Goal: Use online tool/utility: Utilize a website feature to perform a specific function

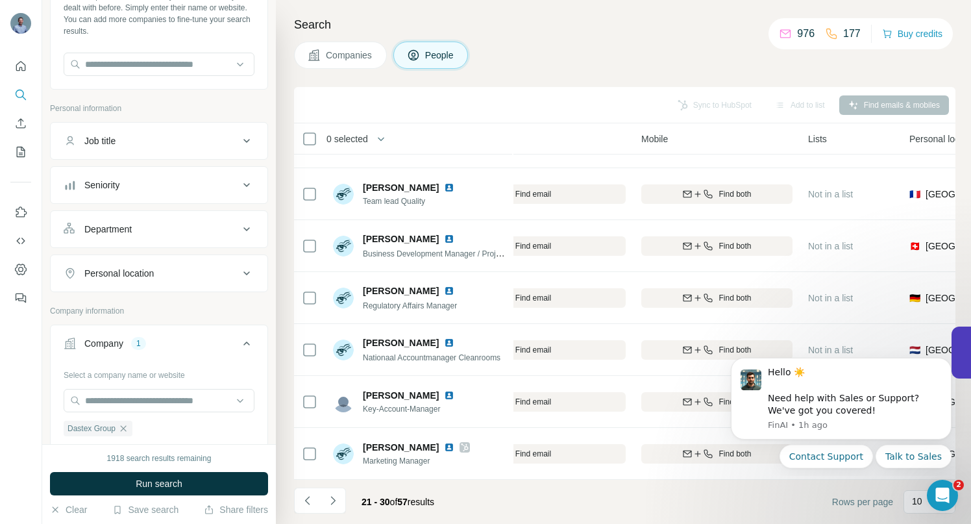
scroll to position [93, 0]
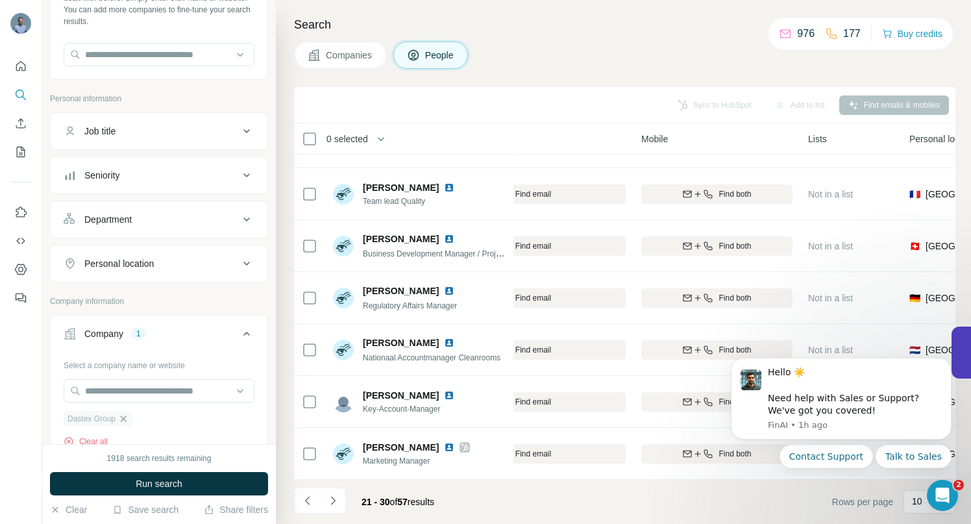
click at [125, 421] on icon "button" at bounding box center [123, 419] width 10 height 10
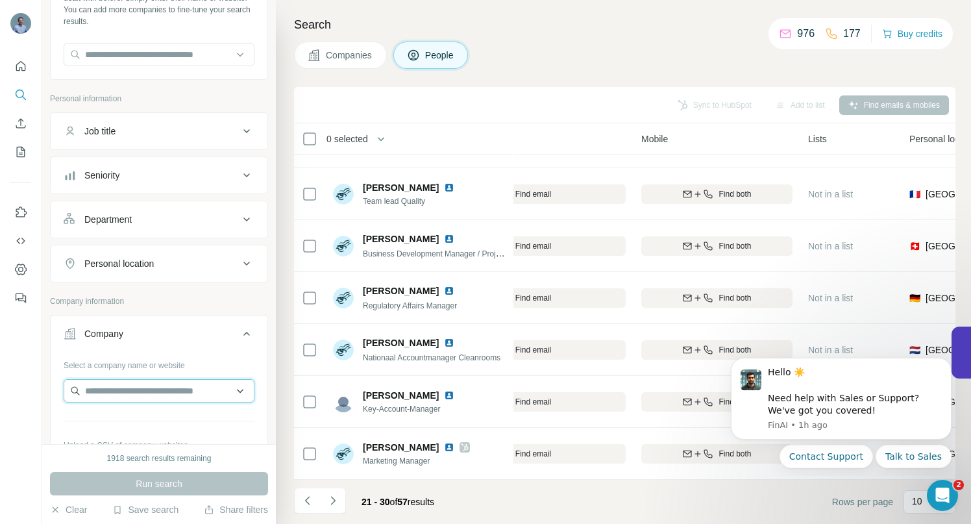
click at [122, 393] on input "text" at bounding box center [159, 390] width 191 height 23
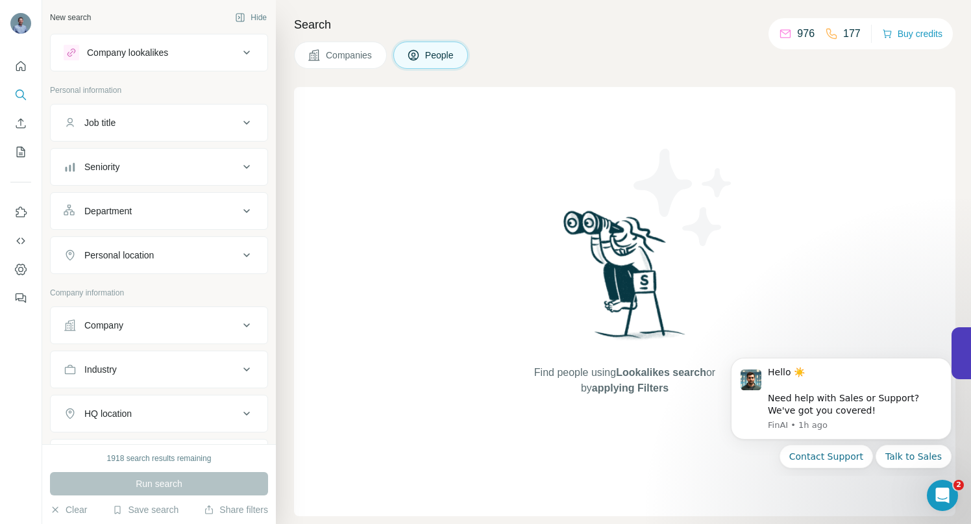
click at [239, 326] on icon at bounding box center [247, 325] width 16 height 16
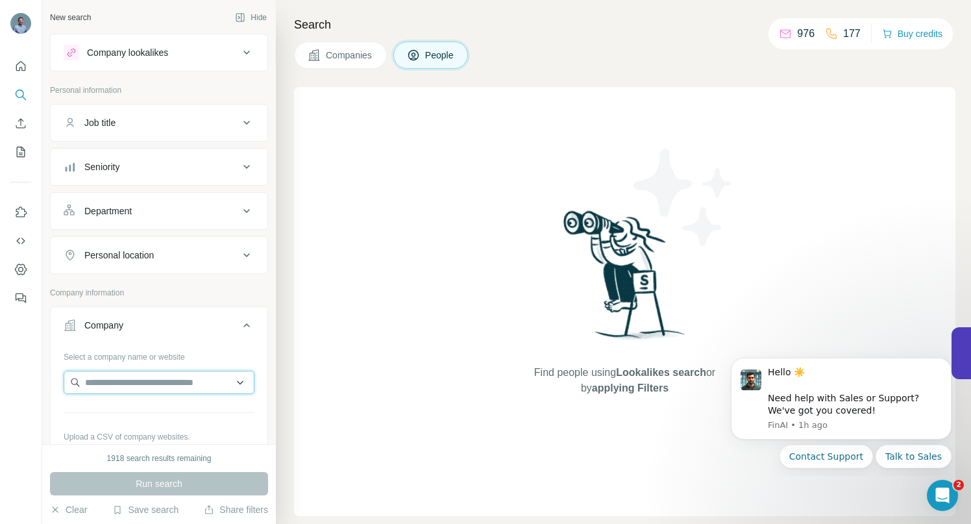
click at [135, 380] on input "text" at bounding box center [159, 382] width 191 height 23
paste input "**********"
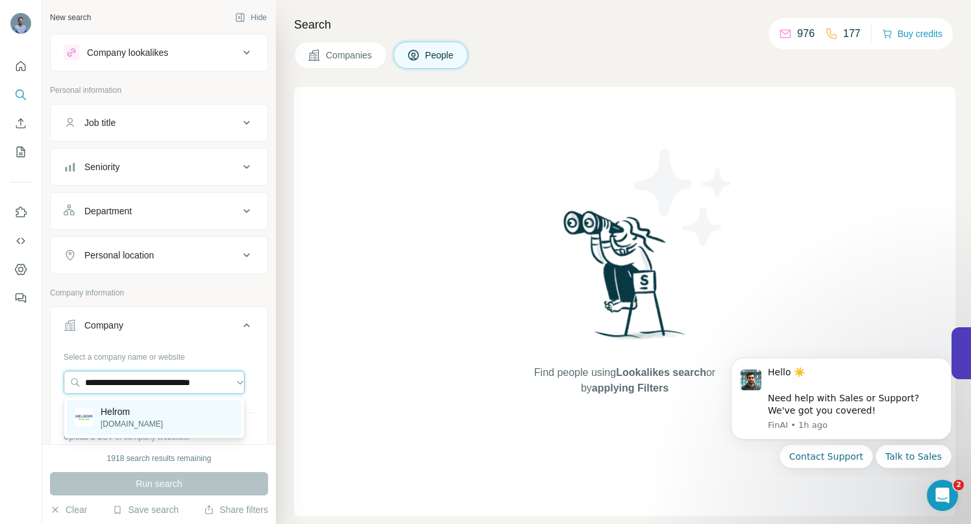
type input "**********"
click at [127, 412] on p "Helrom" at bounding box center [132, 411] width 62 height 13
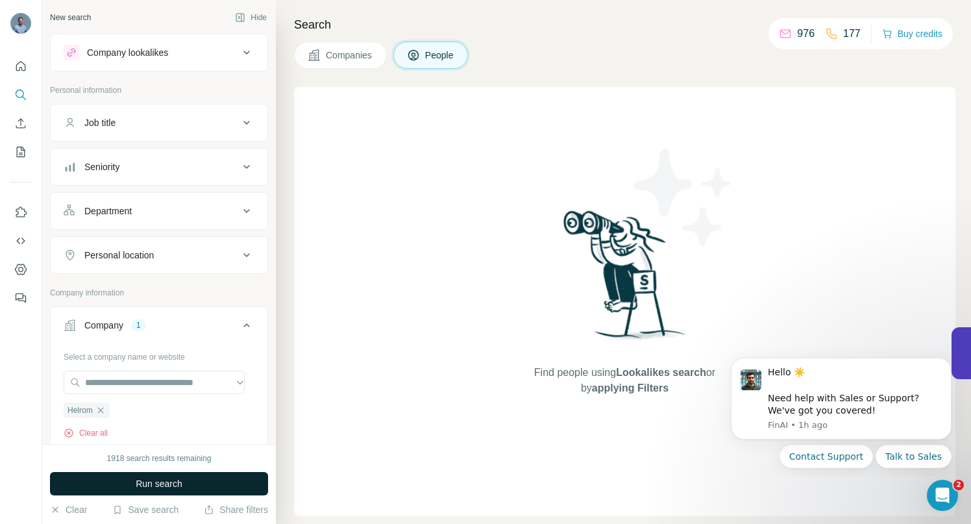
click at [127, 477] on button "Run search" at bounding box center [159, 483] width 218 height 23
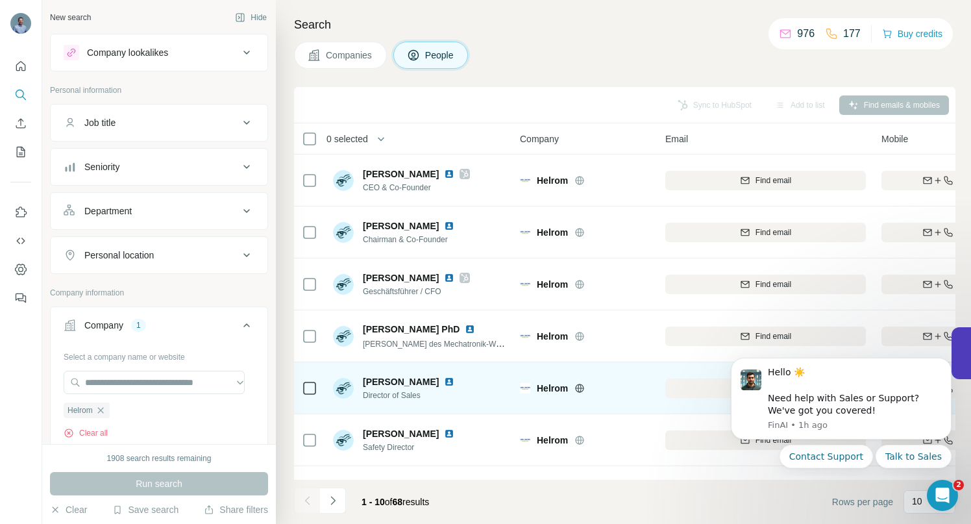
scroll to position [201, 0]
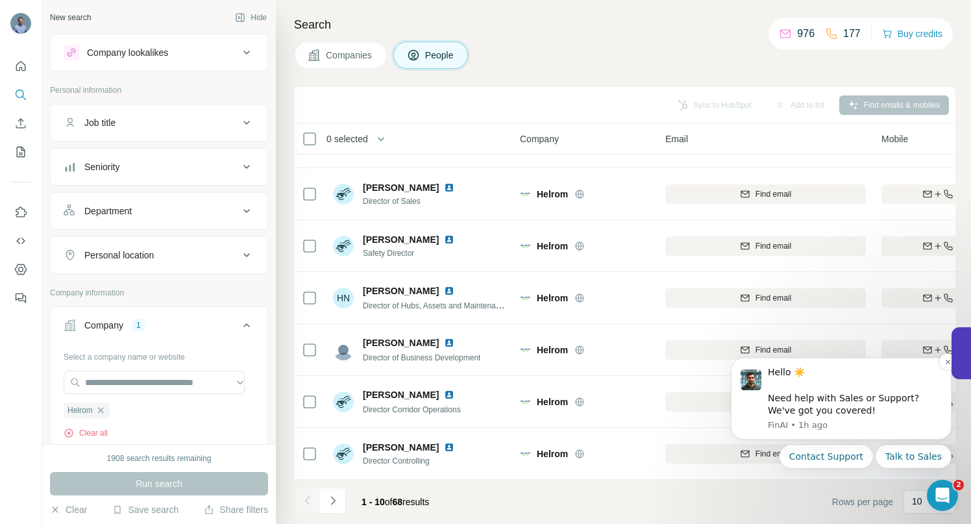
click at [905, 377] on div "Hello ☀️ ​ Need help with Sales or Support? We've got you covered!" at bounding box center [855, 391] width 174 height 51
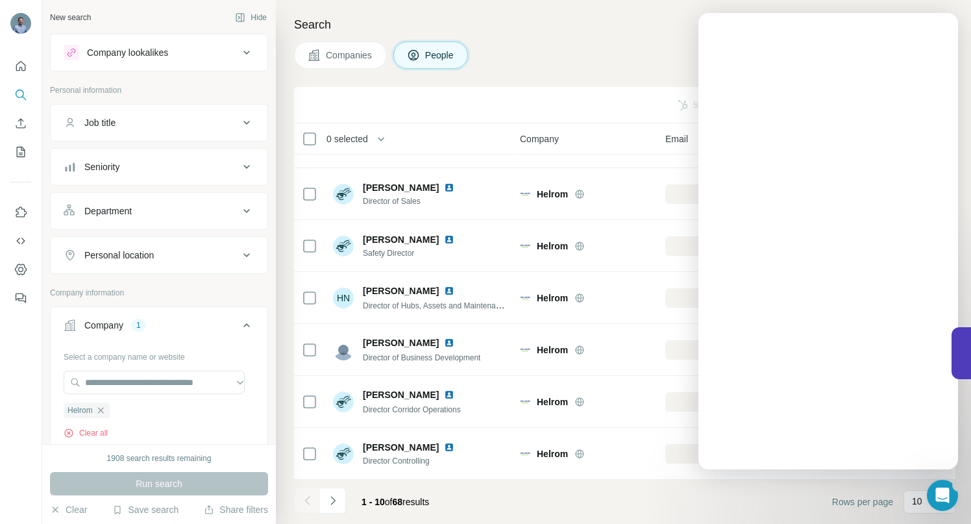
scroll to position [0, 0]
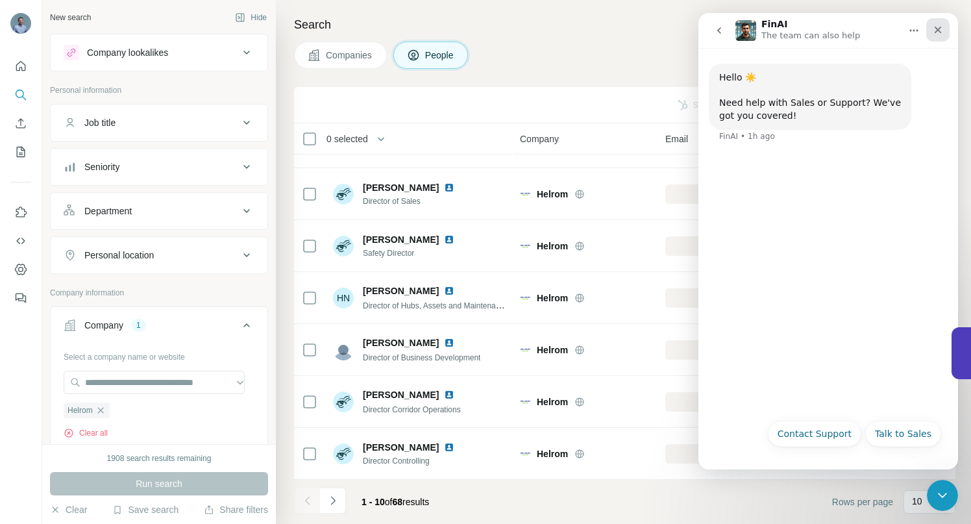
click at [937, 30] on icon "Close" at bounding box center [938, 30] width 10 height 10
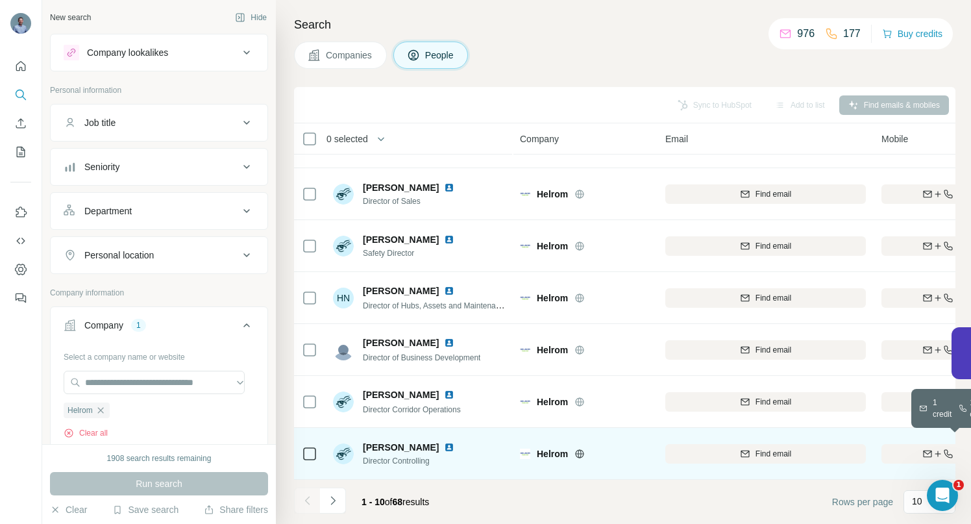
click at [910, 449] on div "Find both" at bounding box center [957, 454] width 151 height 12
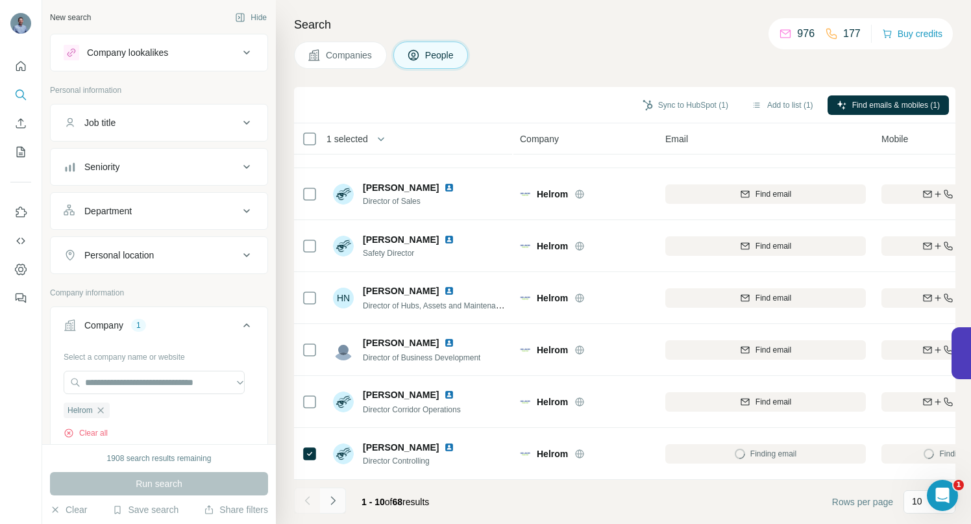
click at [330, 503] on icon "Navigate to next page" at bounding box center [333, 500] width 13 height 13
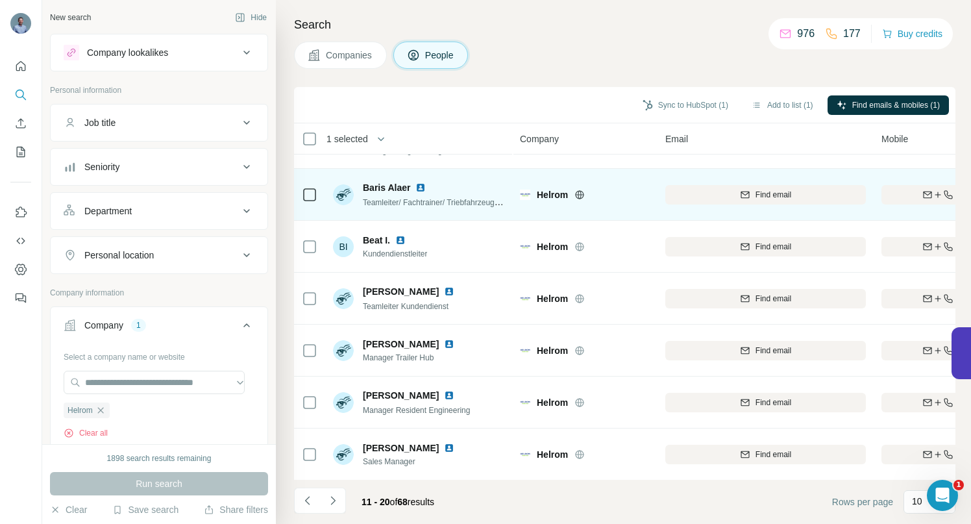
scroll to position [201, 0]
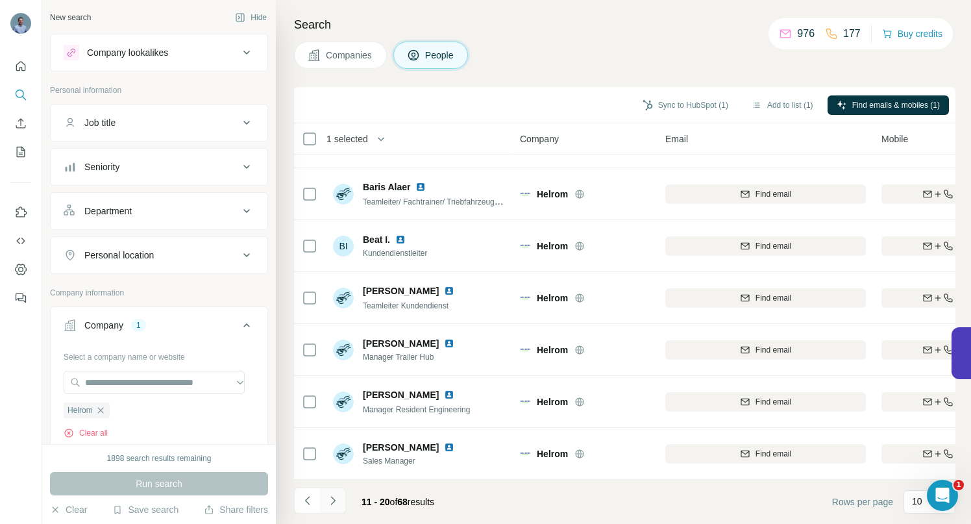
click at [334, 505] on icon "Navigate to next page" at bounding box center [333, 500] width 13 height 13
click at [338, 501] on icon "Navigate to next page" at bounding box center [333, 500] width 13 height 13
drag, startPoint x: 332, startPoint y: 501, endPoint x: 343, endPoint y: 488, distance: 16.6
click at [333, 501] on icon "Navigate to next page" at bounding box center [333, 500] width 13 height 13
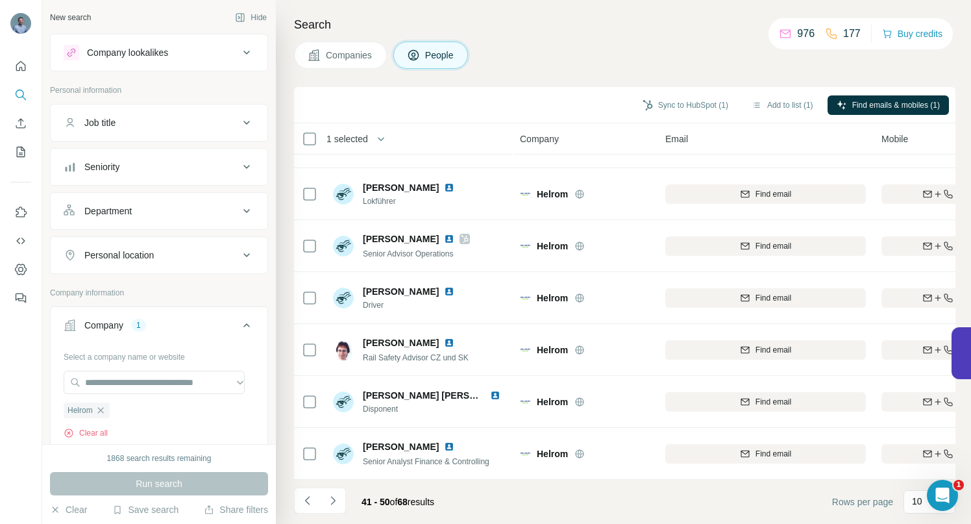
drag, startPoint x: 334, startPoint y: 499, endPoint x: 355, endPoint y: 481, distance: 28.1
click at [334, 499] on icon "Navigate to next page" at bounding box center [332, 500] width 5 height 8
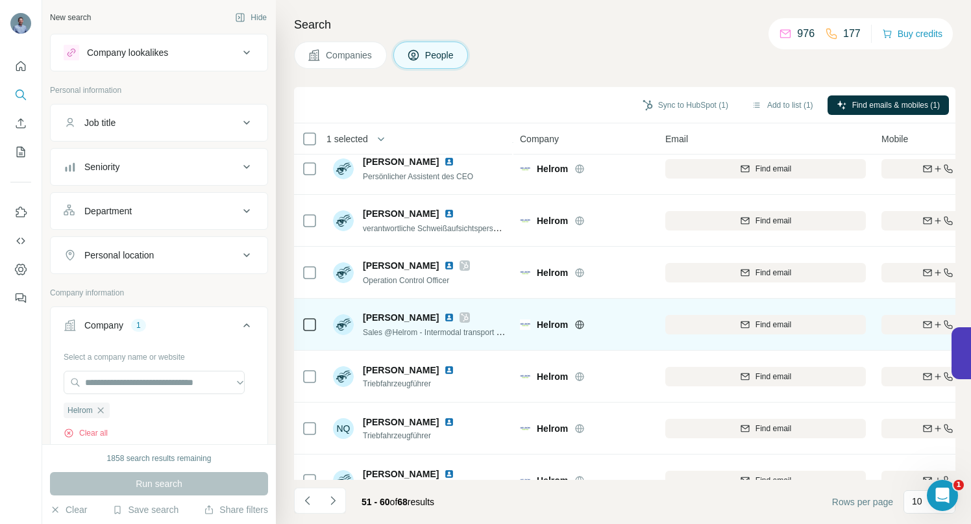
scroll to position [0, 0]
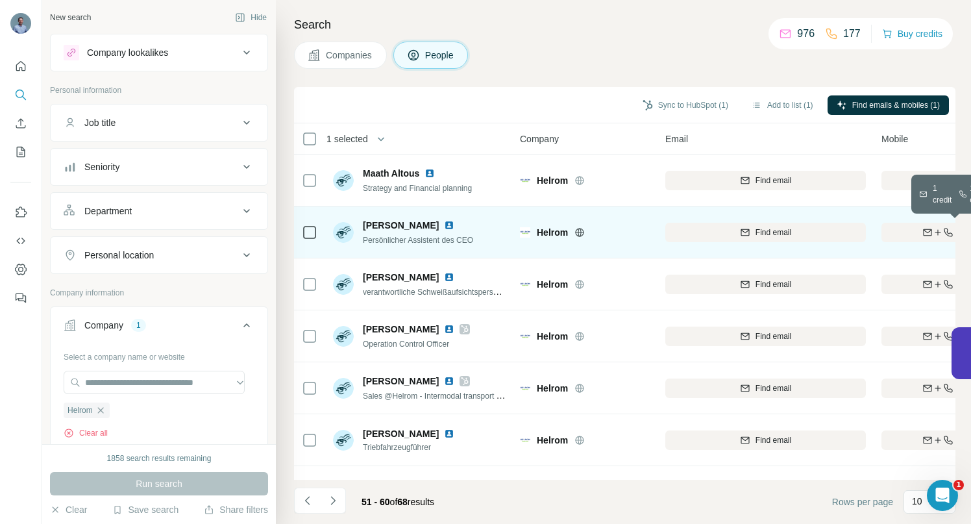
click at [906, 225] on button "Find both" at bounding box center [957, 232] width 151 height 19
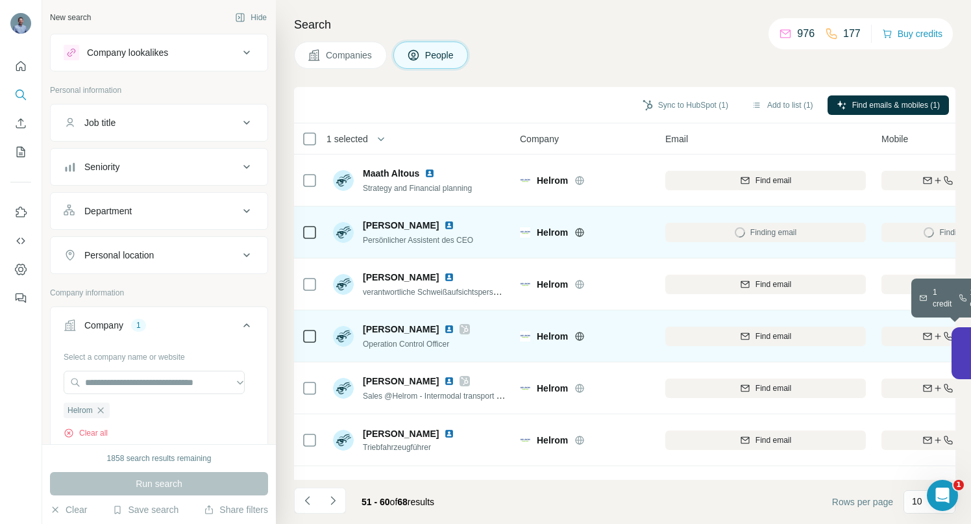
click at [893, 334] on div "Find both" at bounding box center [957, 336] width 151 height 12
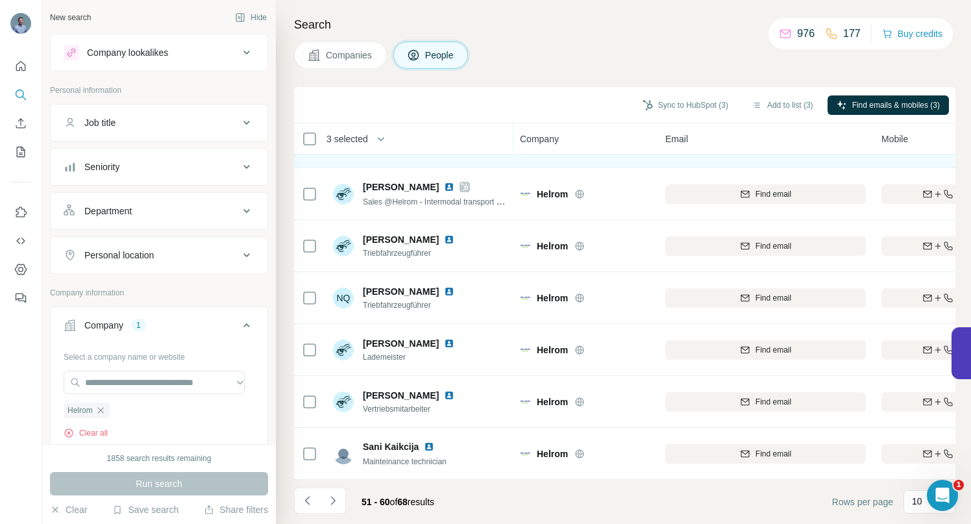
scroll to position [201, 0]
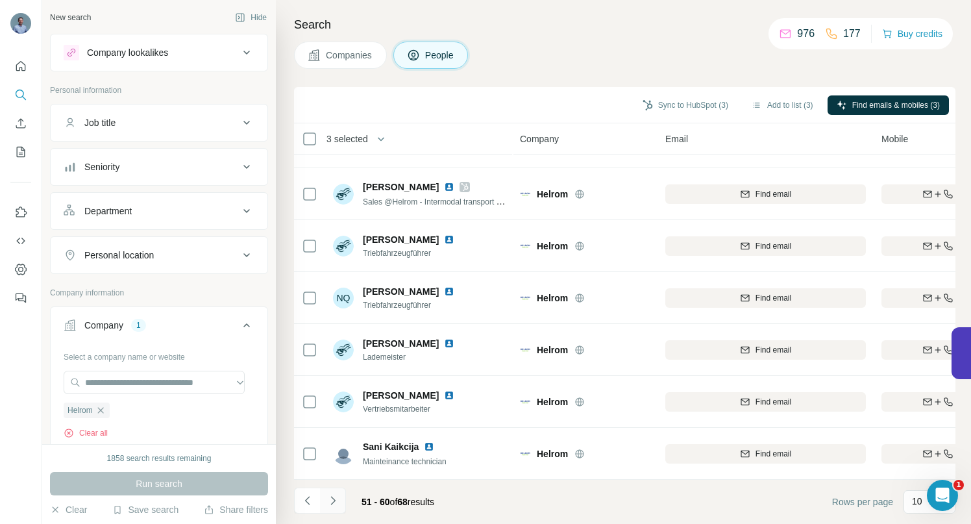
click at [338, 503] on icon "Navigate to next page" at bounding box center [333, 500] width 13 height 13
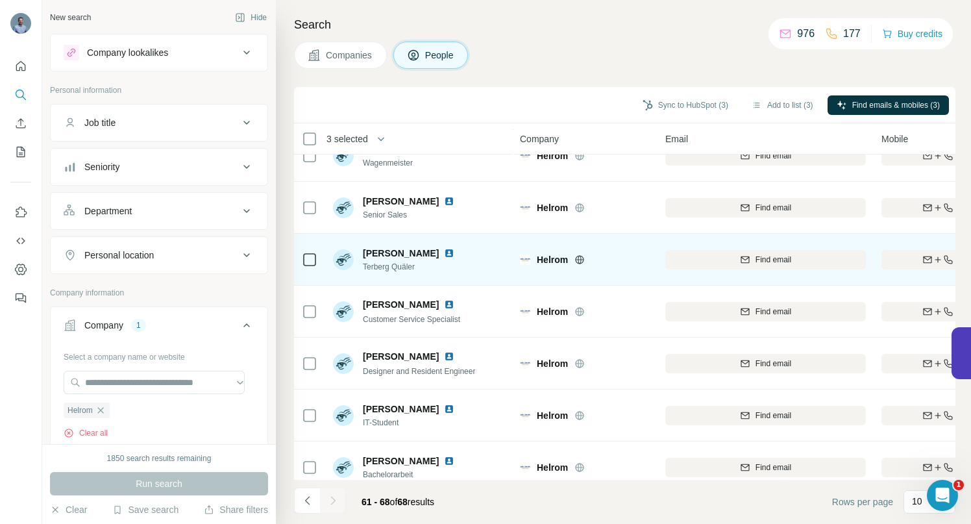
scroll to position [97, 0]
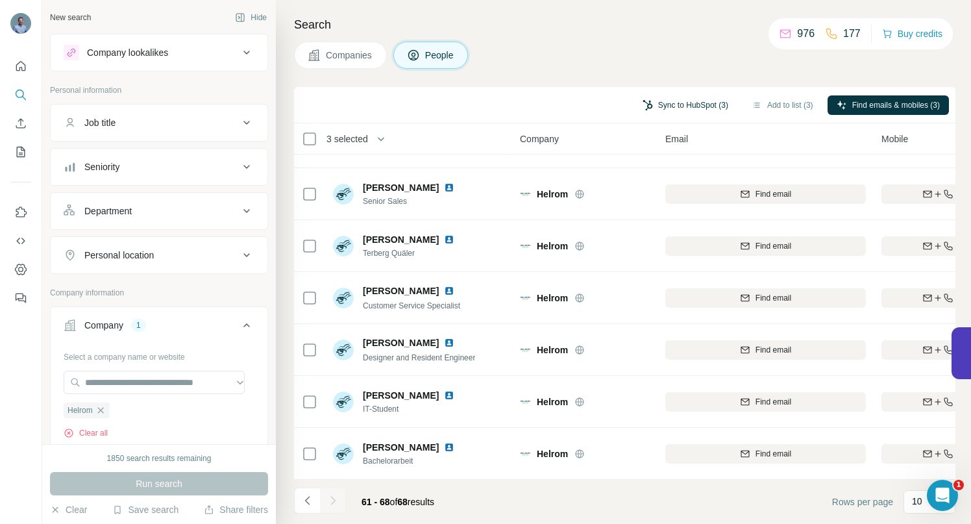
click at [657, 103] on button "Sync to HubSpot (3)" at bounding box center [686, 104] width 104 height 19
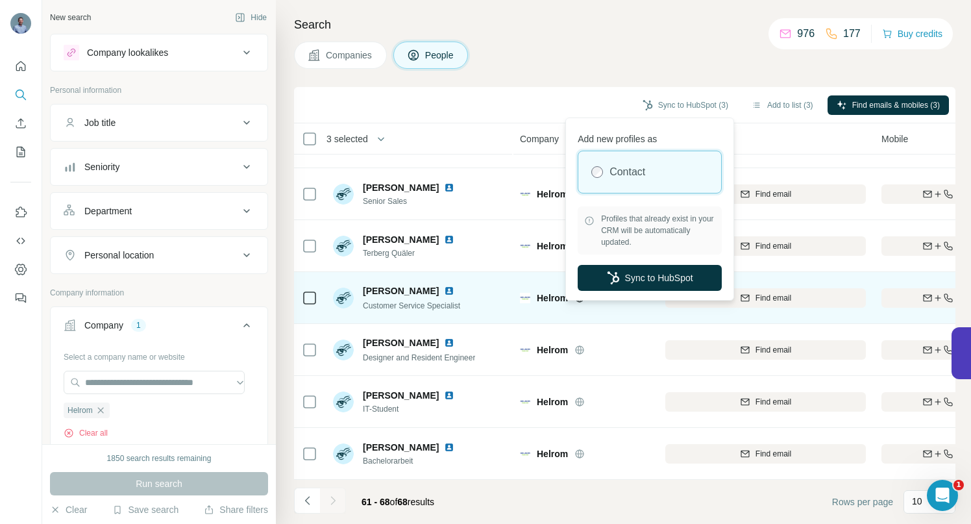
drag, startPoint x: 639, startPoint y: 277, endPoint x: 632, endPoint y: 265, distance: 13.4
click at [639, 277] on button "Sync to HubSpot" at bounding box center [650, 278] width 144 height 26
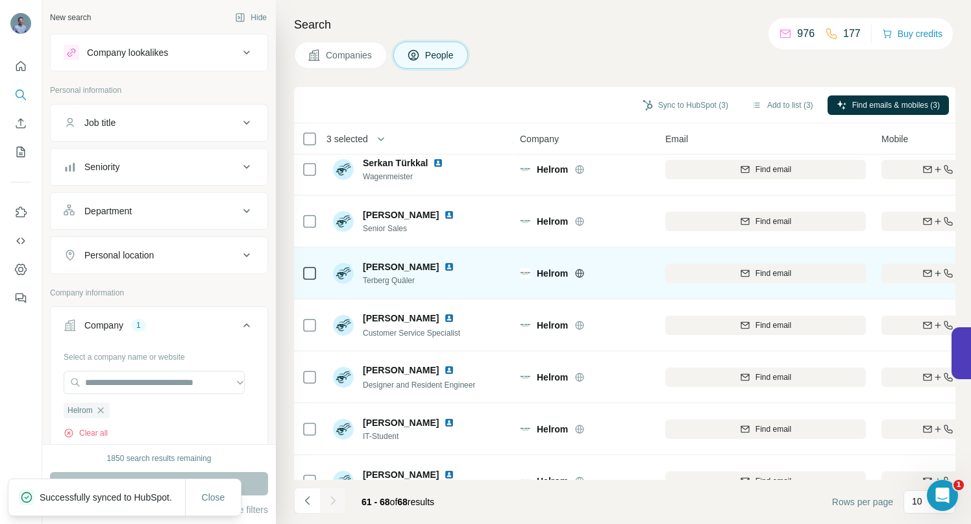
scroll to position [0, 0]
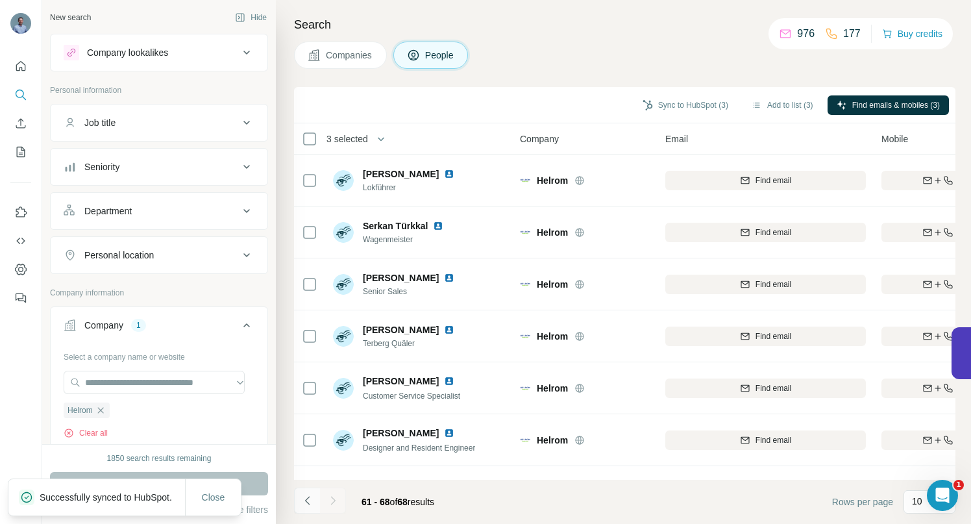
click at [308, 502] on icon "Navigate to previous page" at bounding box center [307, 500] width 13 height 13
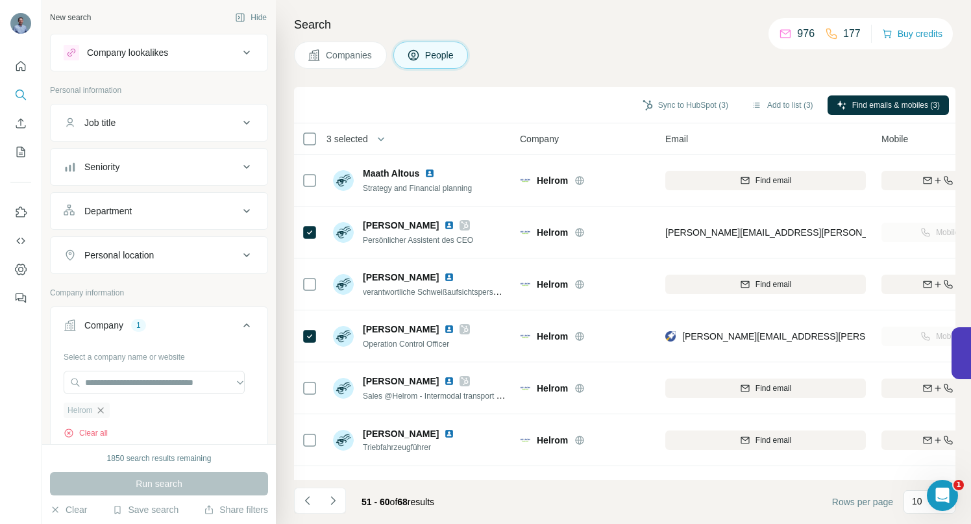
click at [100, 412] on icon "button" at bounding box center [100, 410] width 6 height 6
click at [111, 376] on input "text" at bounding box center [154, 382] width 181 height 23
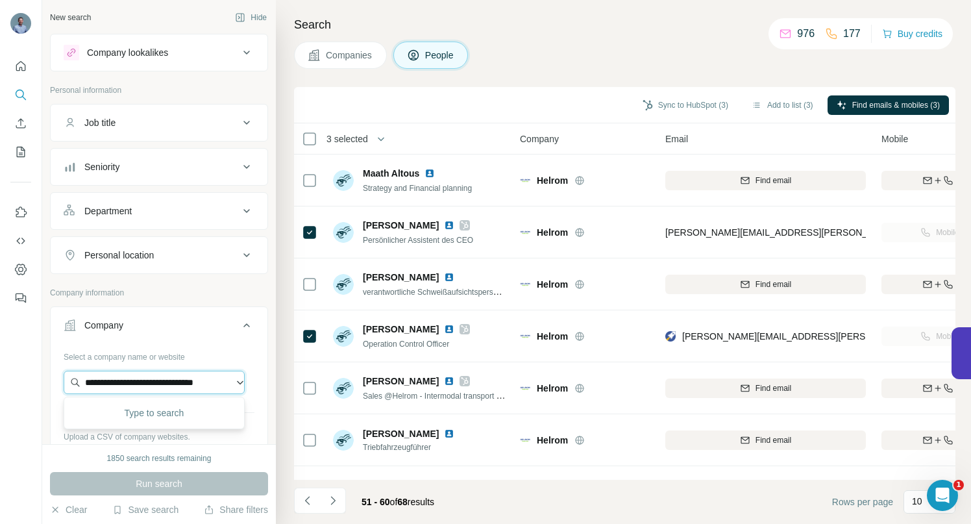
scroll to position [0, 25]
type input "**********"
click at [108, 409] on p "Purplan" at bounding box center [132, 411] width 62 height 13
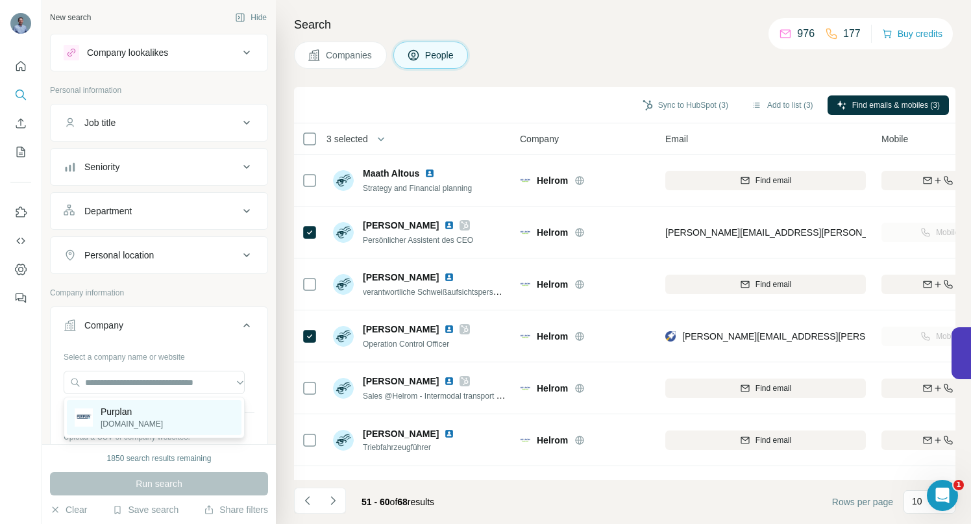
scroll to position [0, 0]
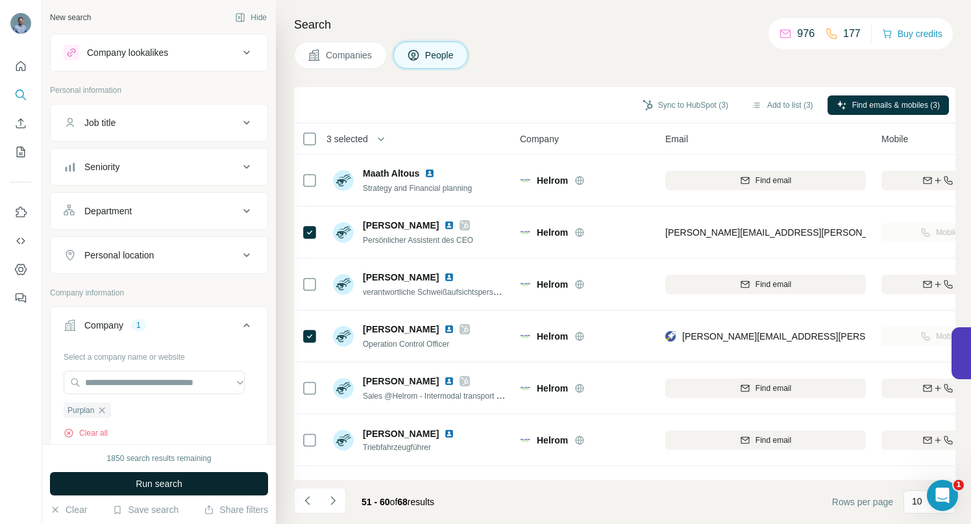
click at [147, 481] on span "Run search" at bounding box center [159, 483] width 47 height 13
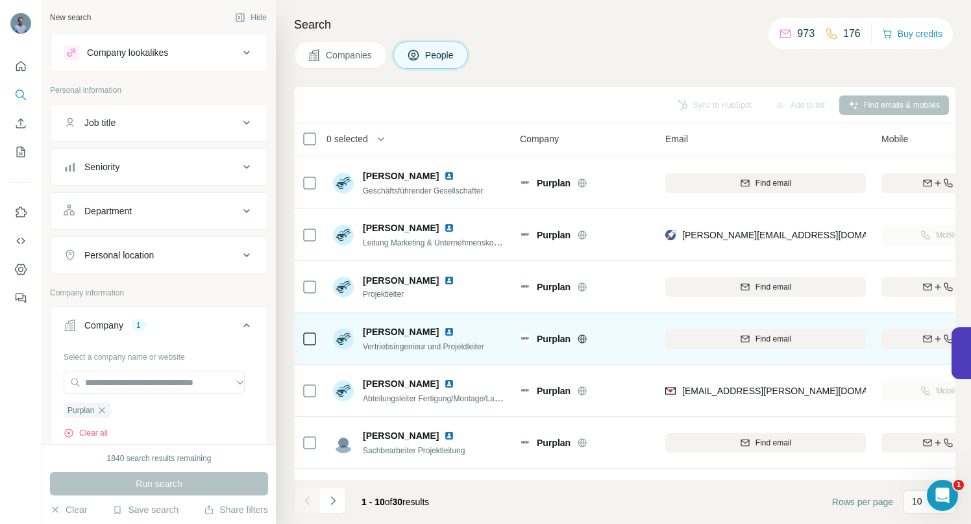
scroll to position [164, 0]
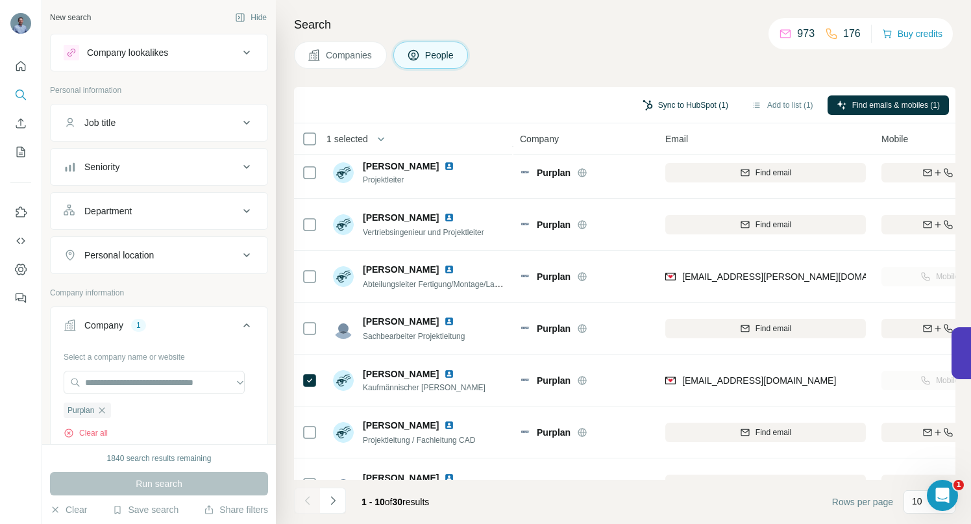
click at [679, 105] on button "Sync to HubSpot (1)" at bounding box center [686, 104] width 104 height 19
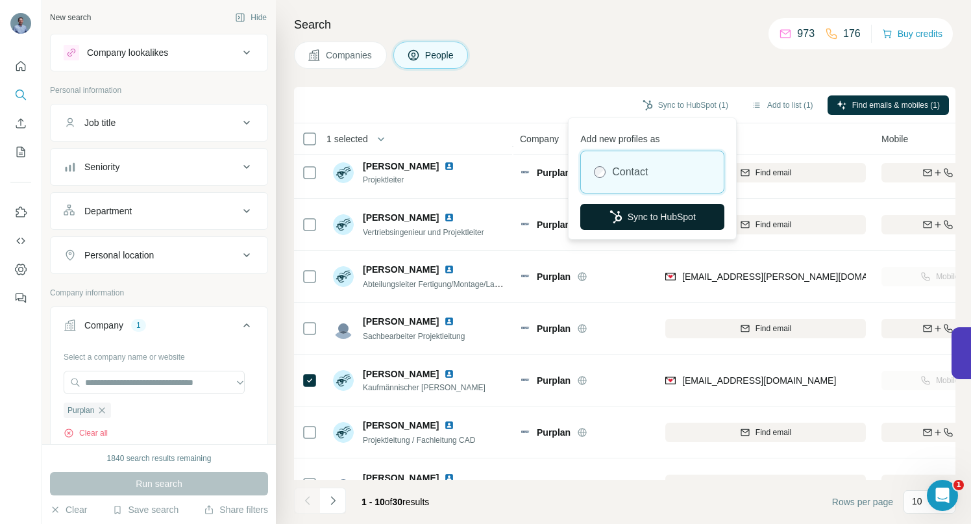
click at [648, 217] on button "Sync to HubSpot" at bounding box center [652, 217] width 144 height 26
